Goal: Task Accomplishment & Management: Manage account settings

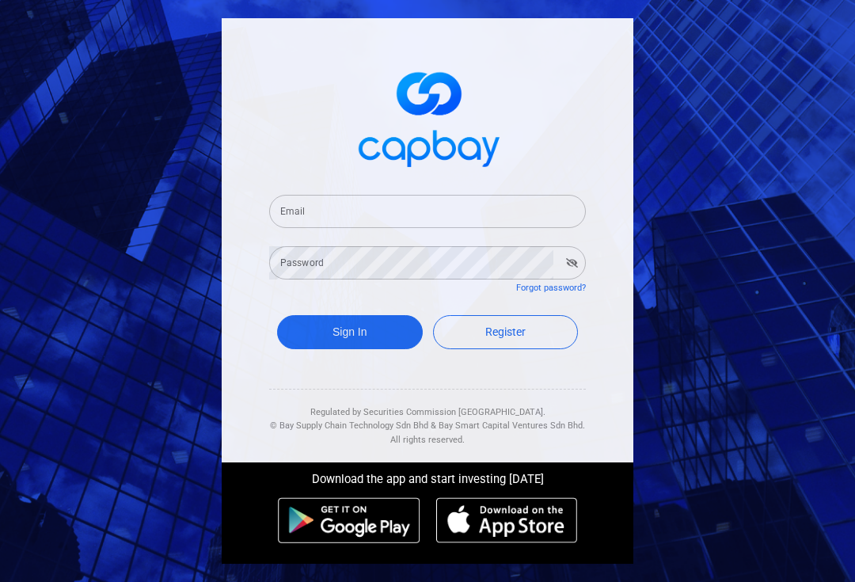
click at [293, 228] on input "Email" at bounding box center [427, 211] width 316 height 33
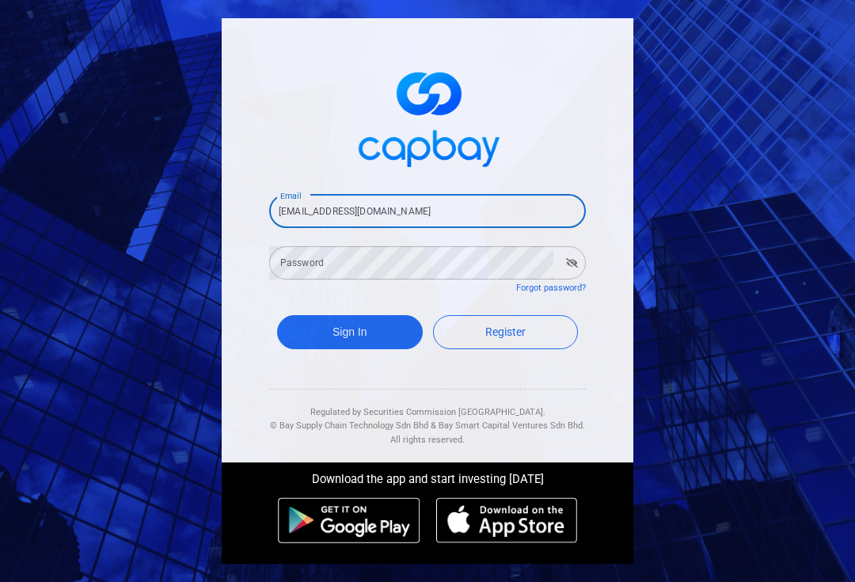
type input "[EMAIL_ADDRESS][DOMAIN_NAME]"
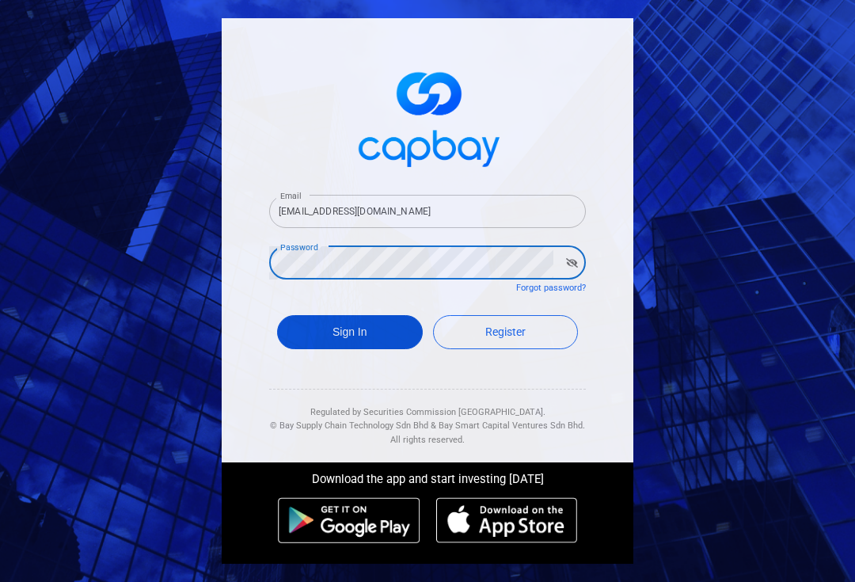
click at [315, 349] on button "Sign In" at bounding box center [350, 332] width 146 height 34
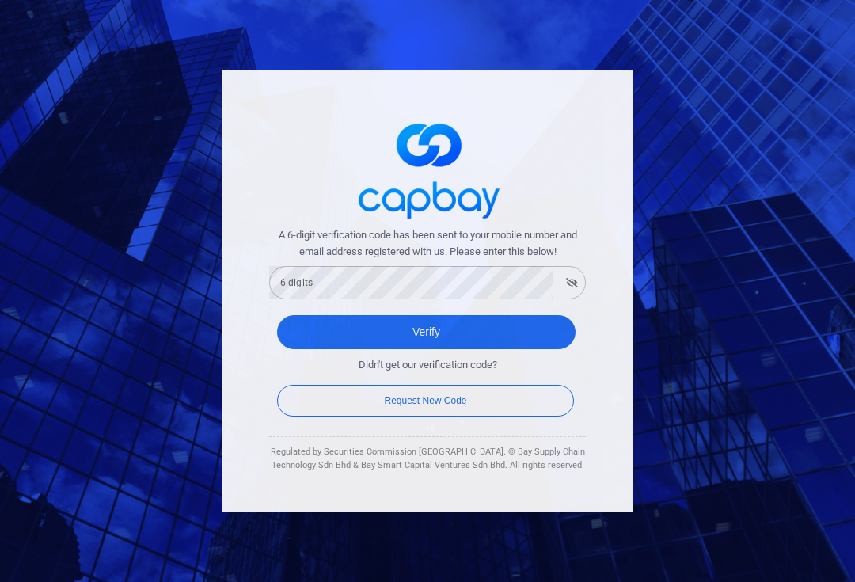
click at [306, 297] on div "6-digits 6-digits" at bounding box center [427, 281] width 316 height 36
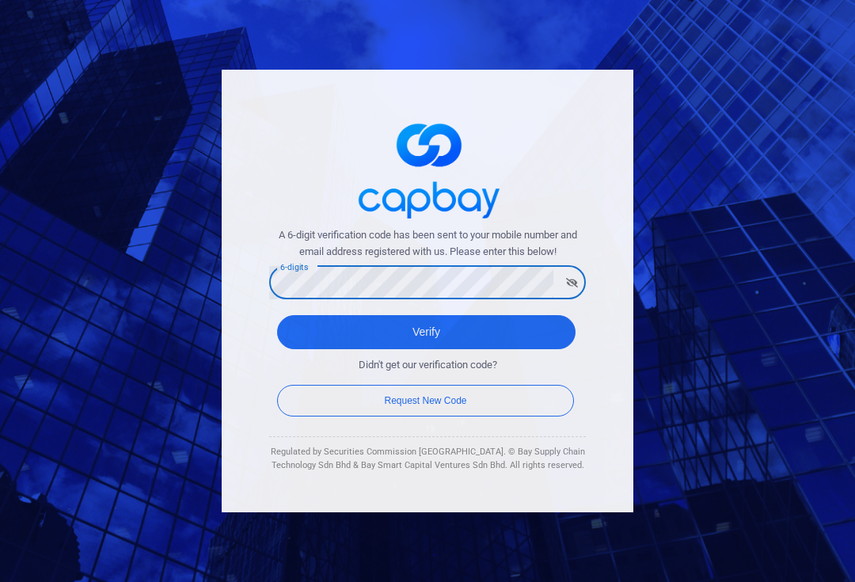
click at [426, 338] on button "Verify" at bounding box center [426, 332] width 298 height 34
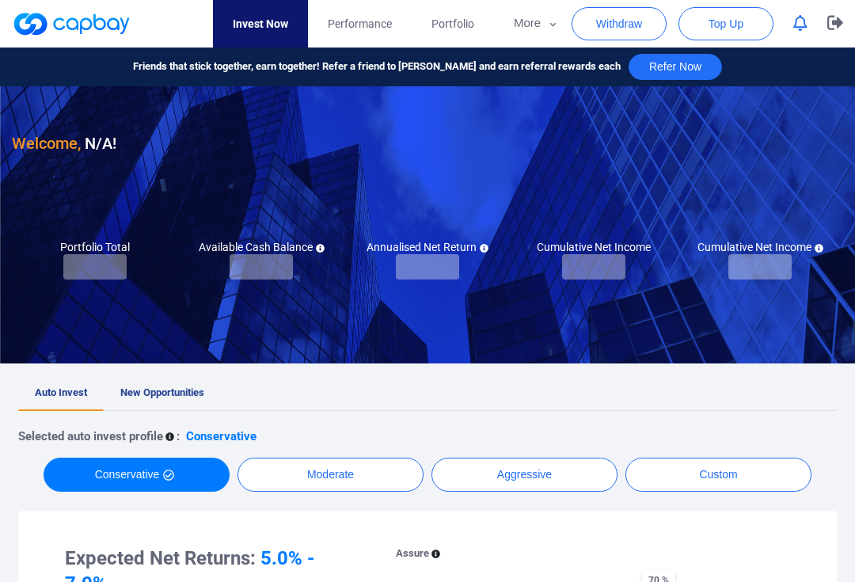
checkbox input "true"
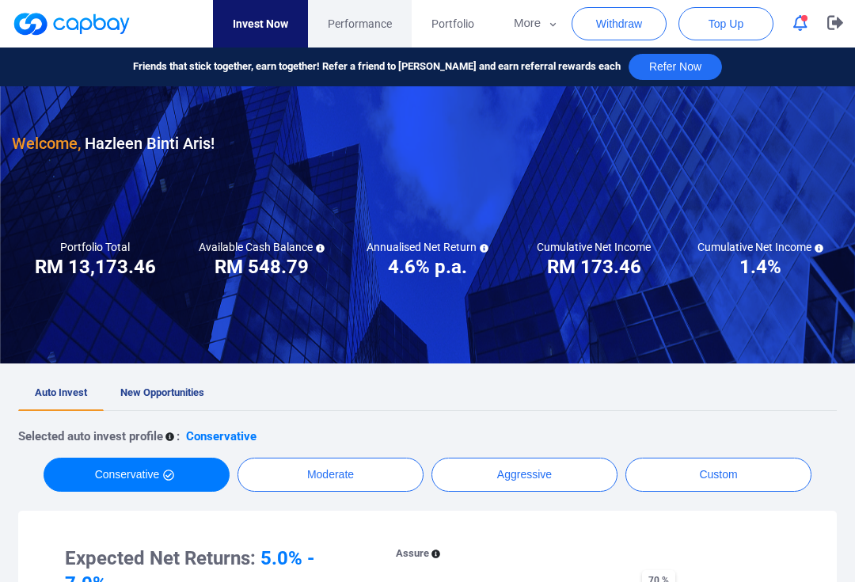
click at [353, 32] on span "Performance" at bounding box center [360, 23] width 64 height 17
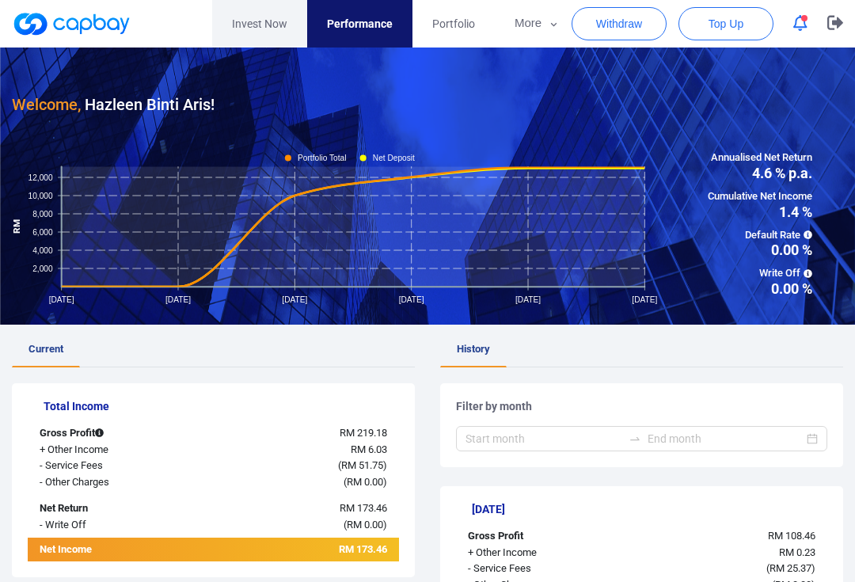
click at [255, 17] on link "Invest Now" at bounding box center [259, 23] width 95 height 47
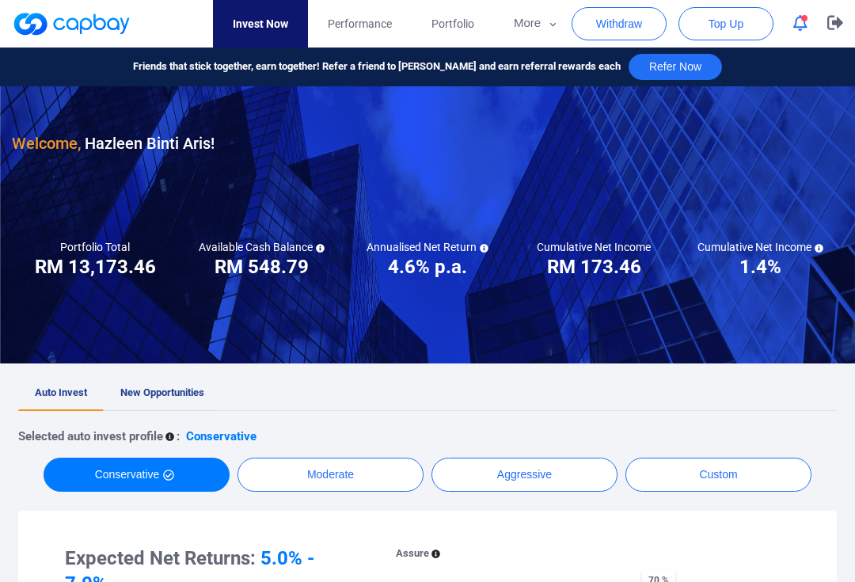
click at [160, 393] on span "New Opportunities" at bounding box center [162, 392] width 84 height 12
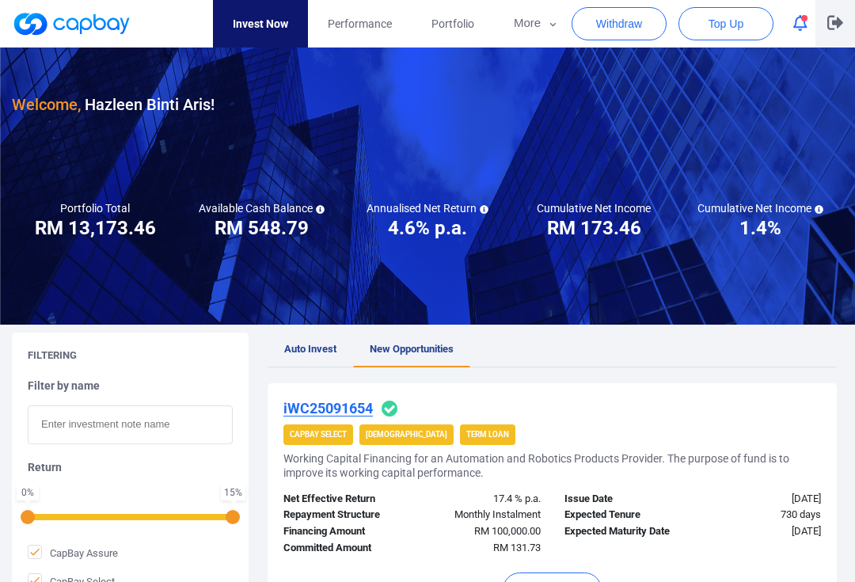
click at [829, 29] on icon "button" at bounding box center [835, 23] width 16 height 14
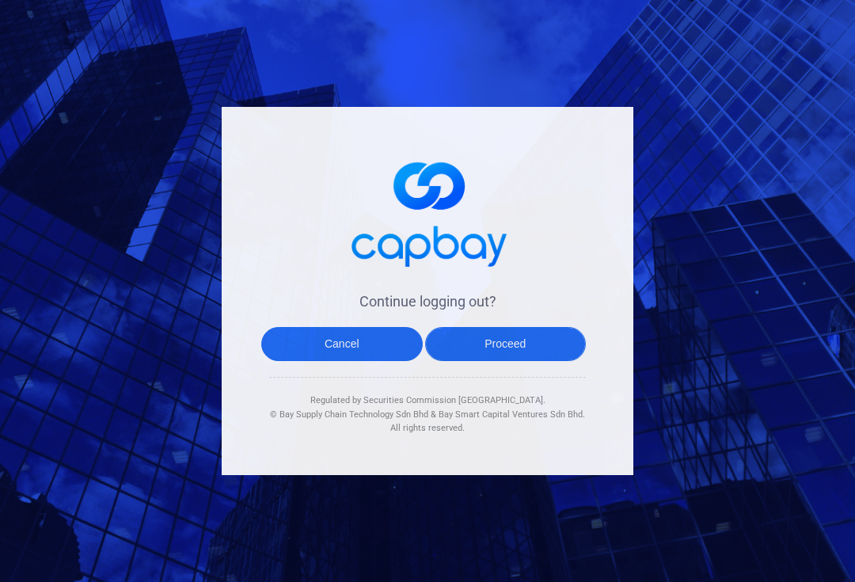
click at [473, 357] on button "Proceed" at bounding box center [505, 344] width 161 height 34
